Goal: Task Accomplishment & Management: Manage account settings

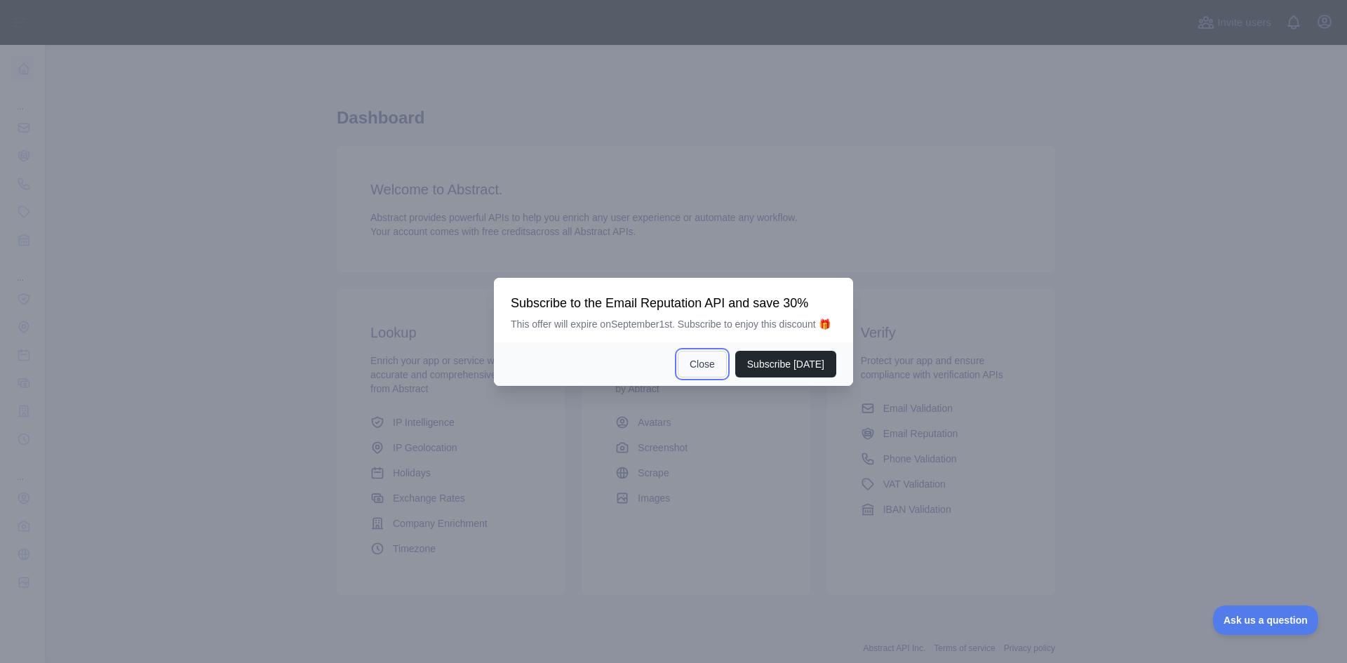
click at [699, 361] on button "Close" at bounding box center [702, 364] width 49 height 27
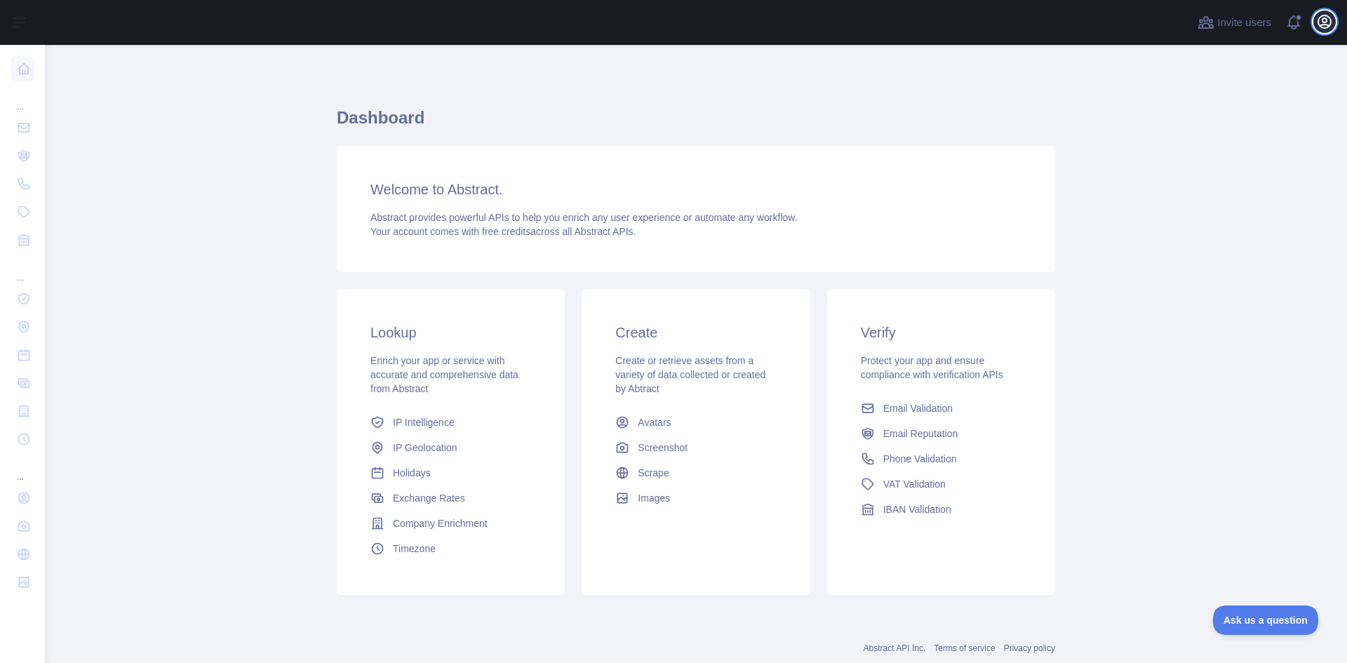
click at [1326, 16] on icon "button" at bounding box center [1324, 21] width 13 height 13
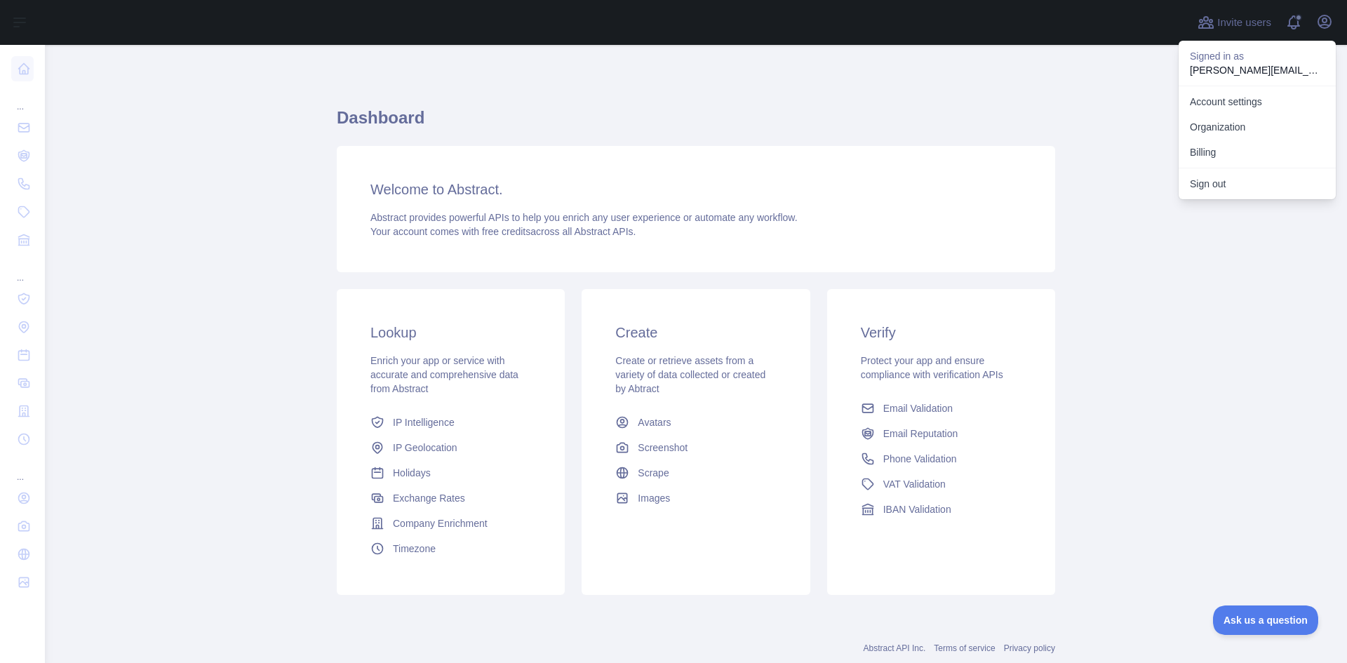
drag, startPoint x: 226, startPoint y: 103, endPoint x: 179, endPoint y: 93, distance: 48.2
click at [225, 103] on main "Dashboard Welcome to Abstract. Abstract provides powerful APIs to help you enri…" at bounding box center [696, 354] width 1302 height 618
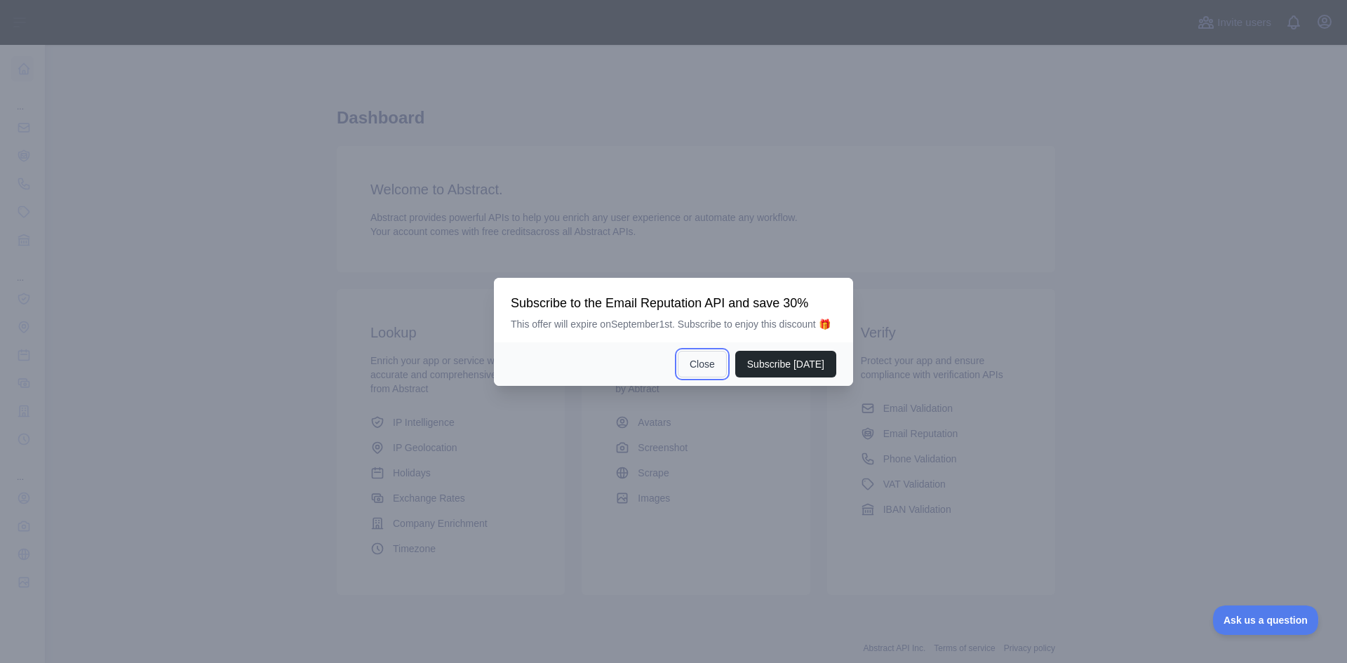
click at [702, 365] on button "Close" at bounding box center [702, 364] width 49 height 27
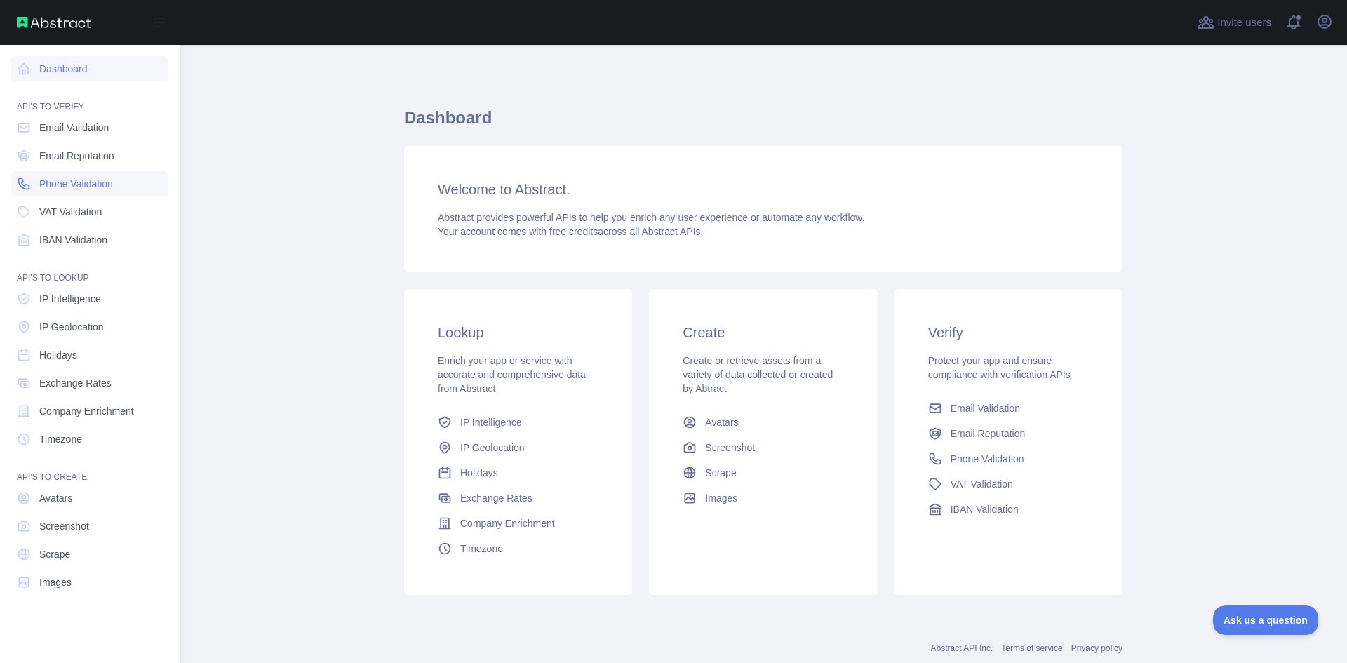
click at [74, 180] on span "Phone Validation" at bounding box center [76, 184] width 74 height 14
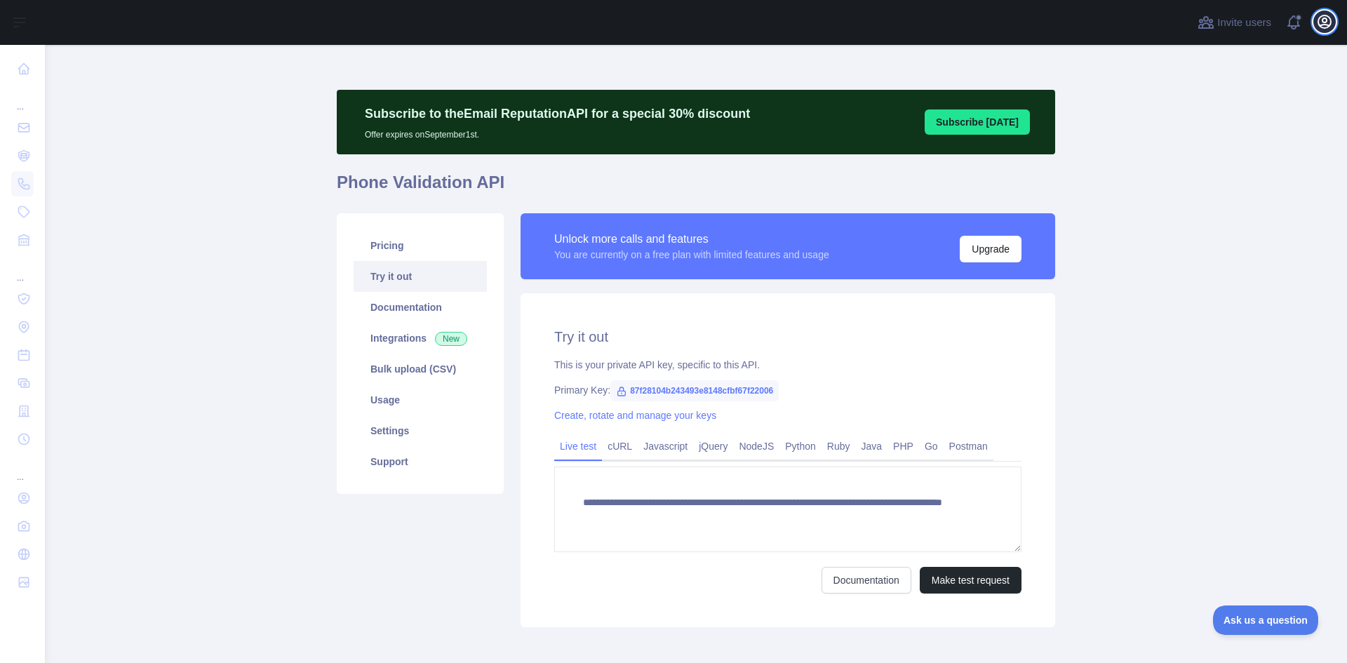
click at [1325, 22] on icon "button" at bounding box center [1324, 21] width 13 height 13
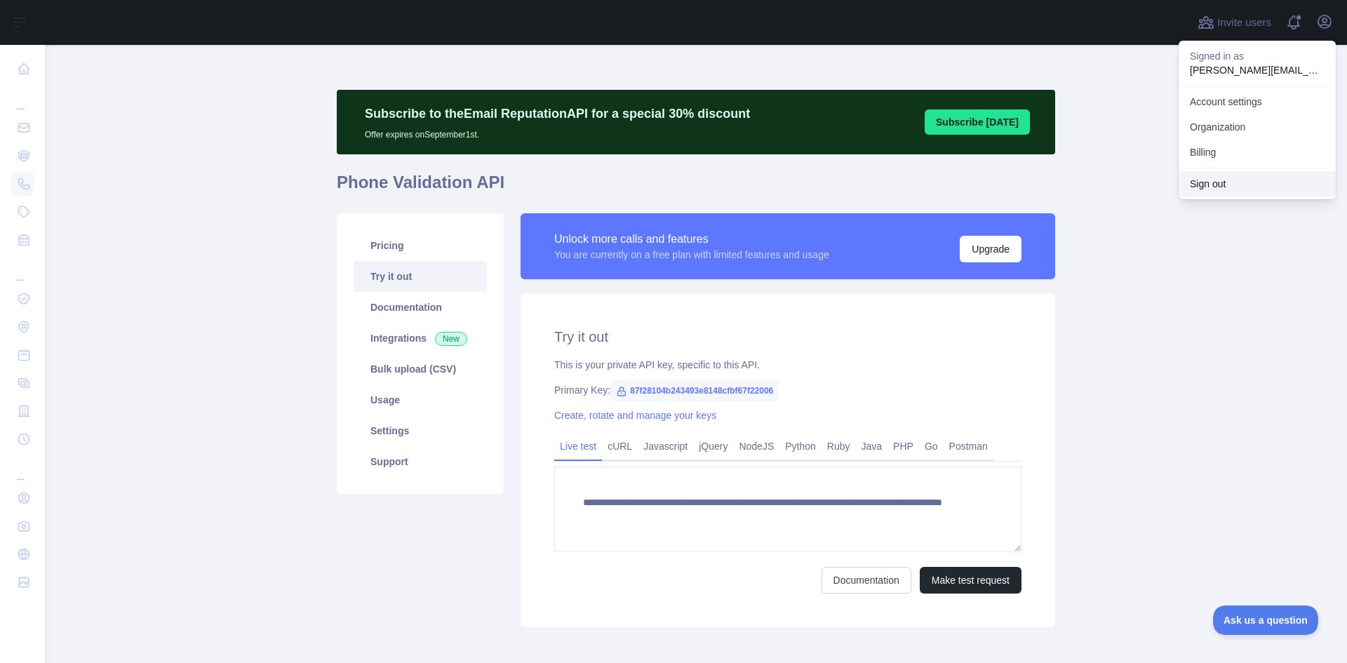
click at [1206, 184] on button "Sign out" at bounding box center [1256, 183] width 157 height 25
